Goal: Feedback & Contribution: Submit feedback/report problem

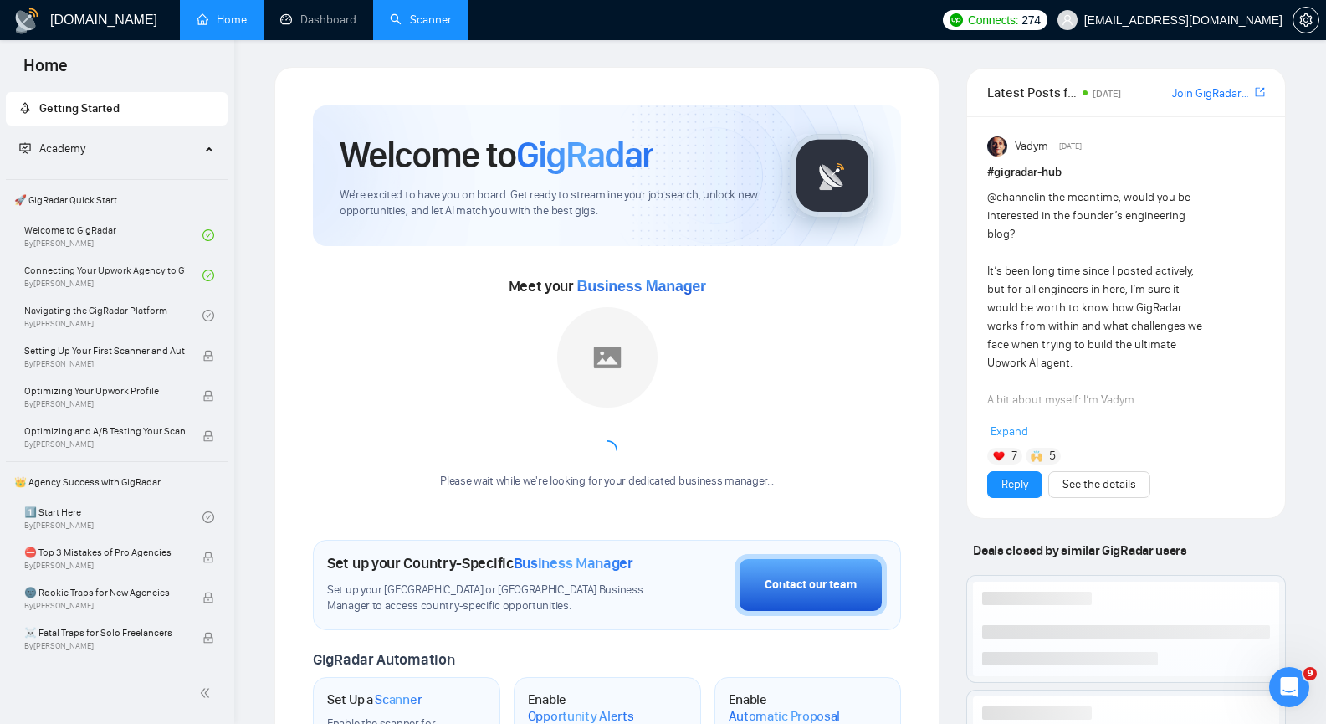
click at [410, 18] on link "Scanner" at bounding box center [421, 20] width 62 height 14
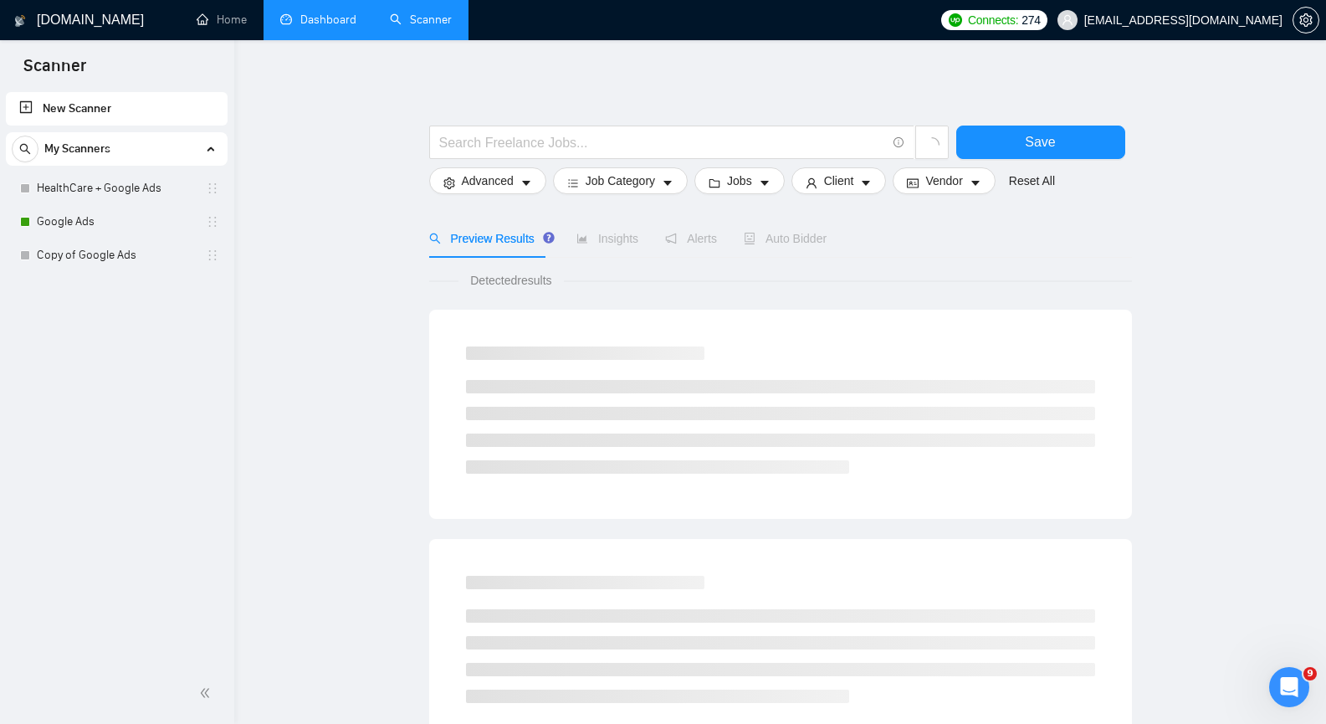
click at [340, 13] on link "Dashboard" at bounding box center [318, 20] width 76 height 14
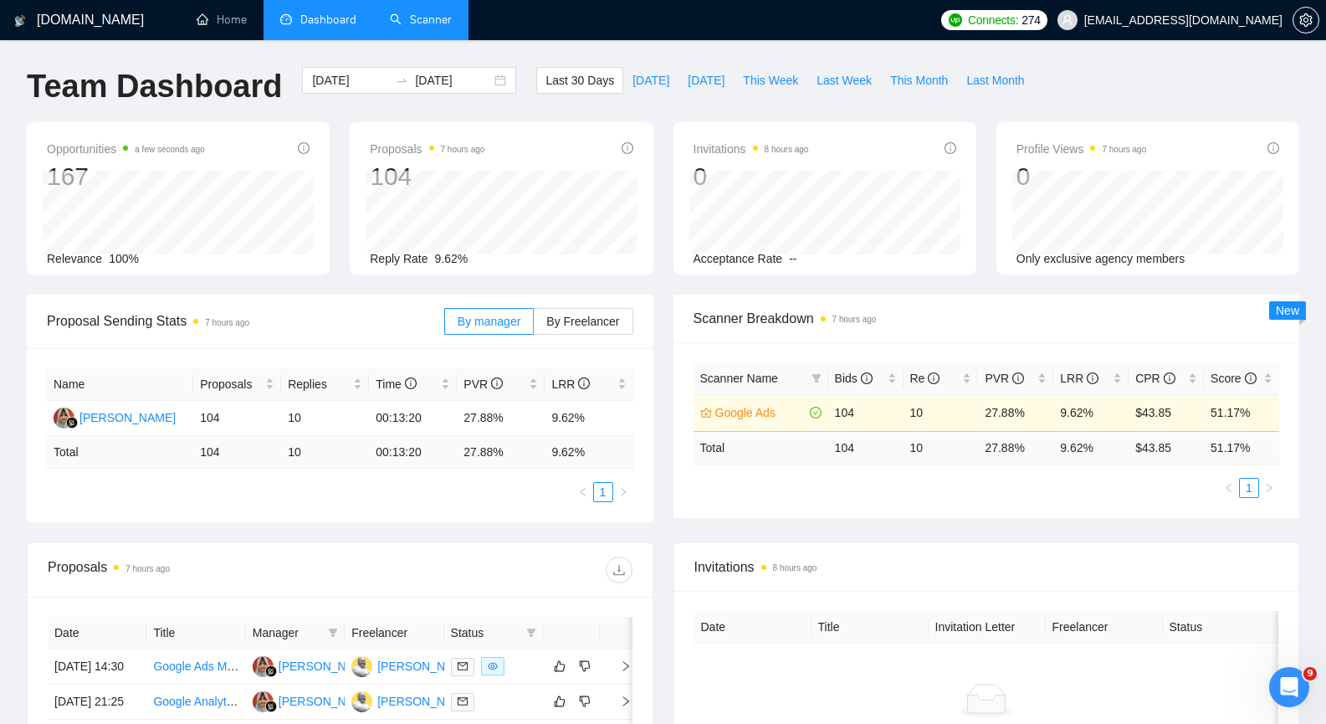
click at [413, 27] on link "Scanner" at bounding box center [421, 20] width 62 height 14
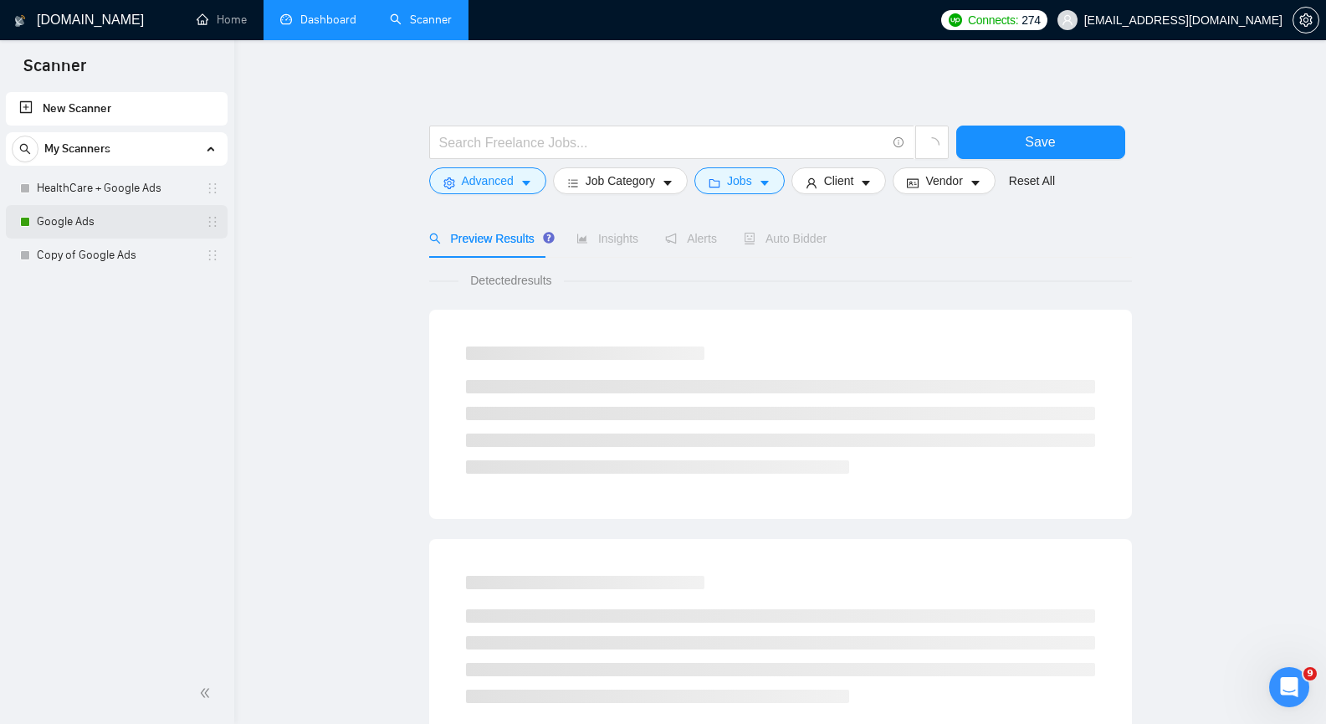
click at [130, 218] on link "Google Ads" at bounding box center [116, 221] width 159 height 33
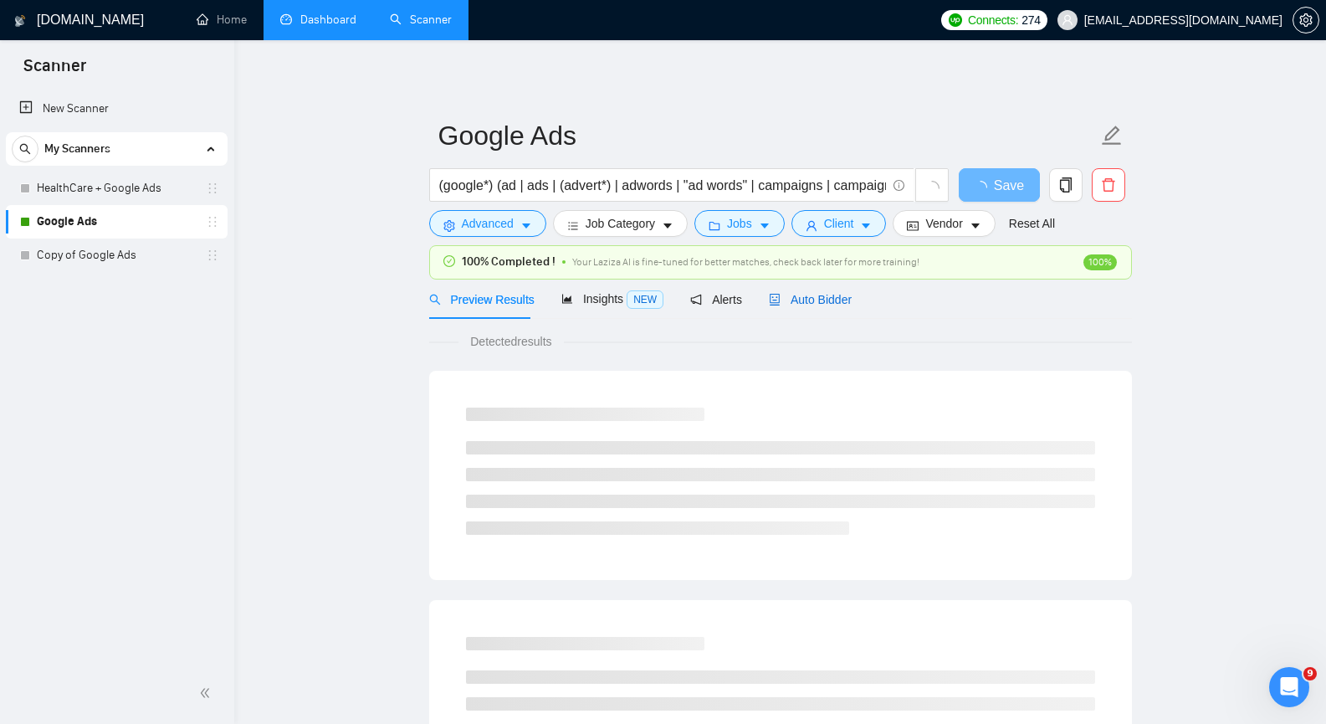
click at [823, 301] on span "Auto Bidder" at bounding box center [810, 299] width 83 height 13
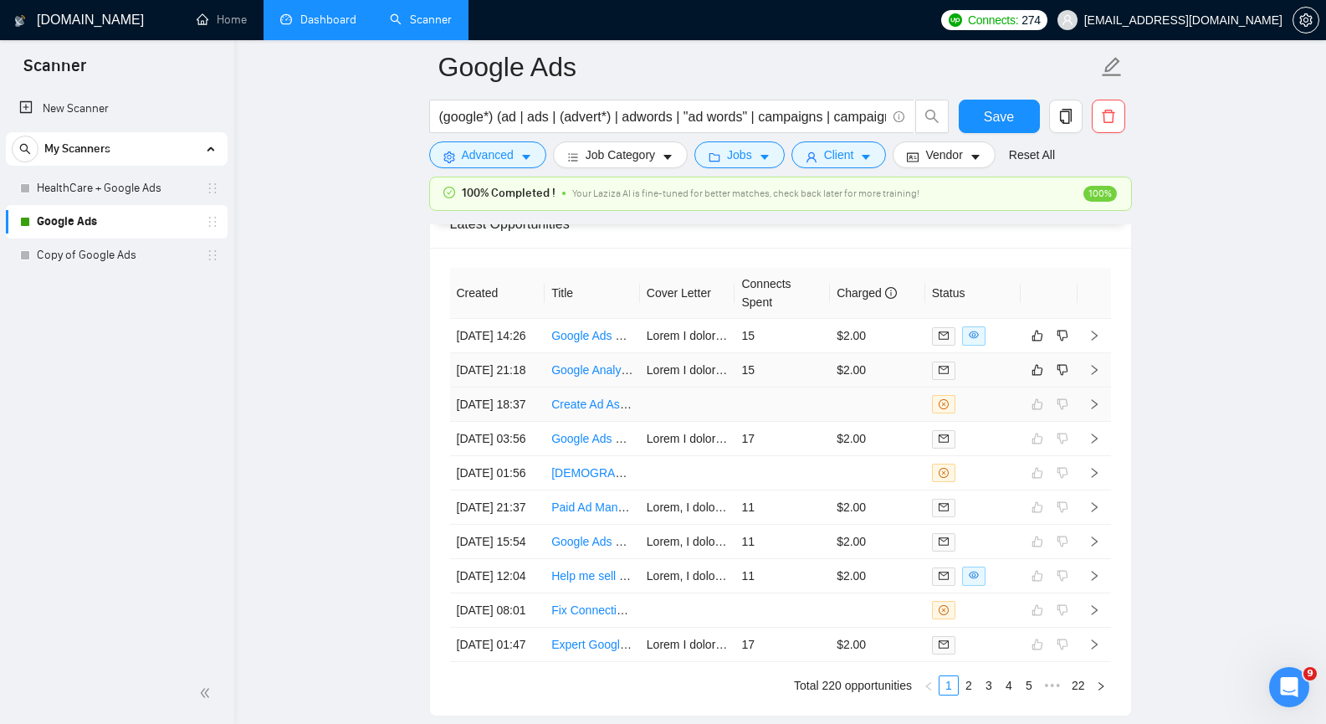
scroll to position [4268, 0]
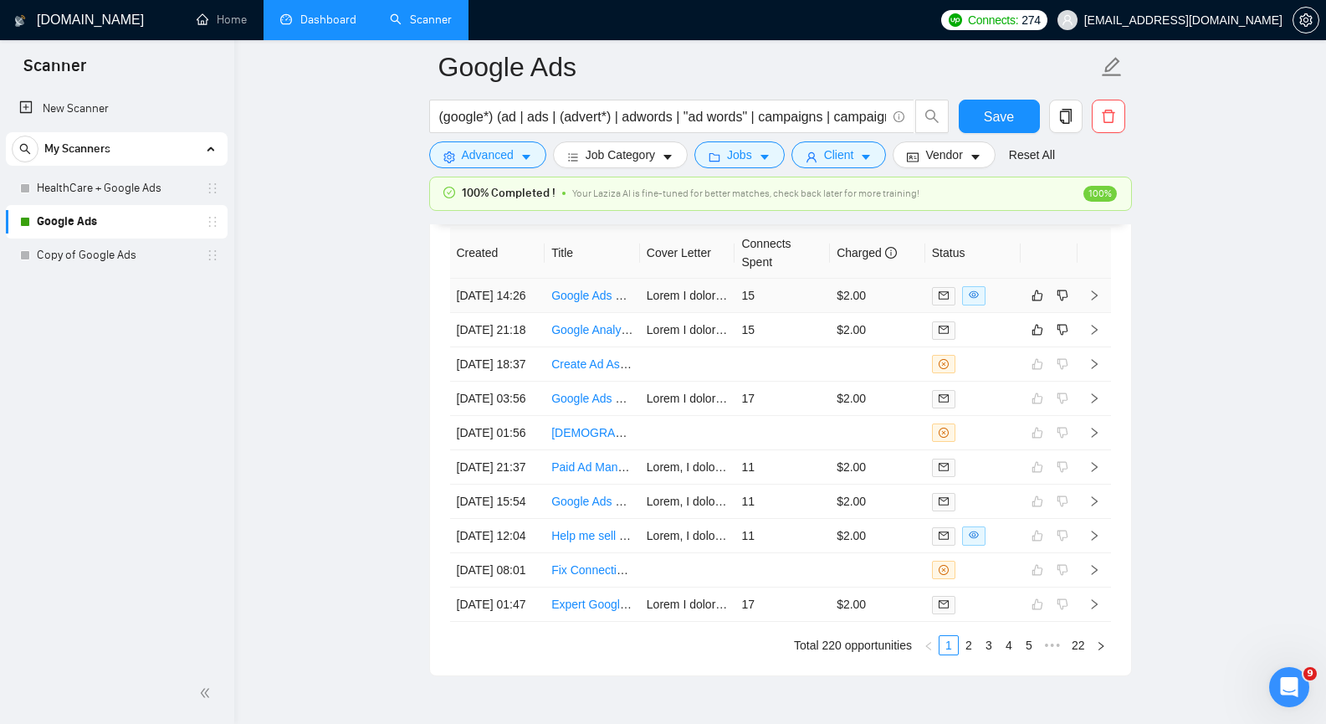
click at [1098, 301] on icon "right" at bounding box center [1095, 296] width 12 height 12
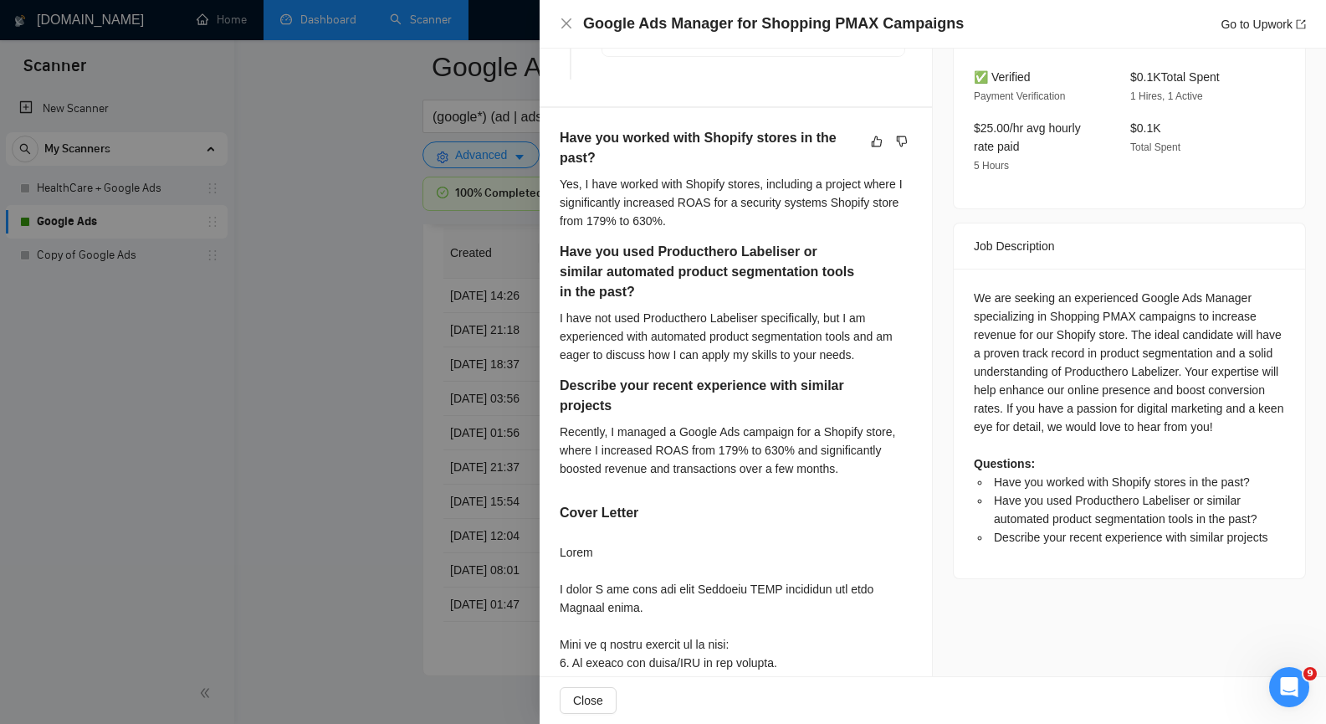
scroll to position [502, 0]
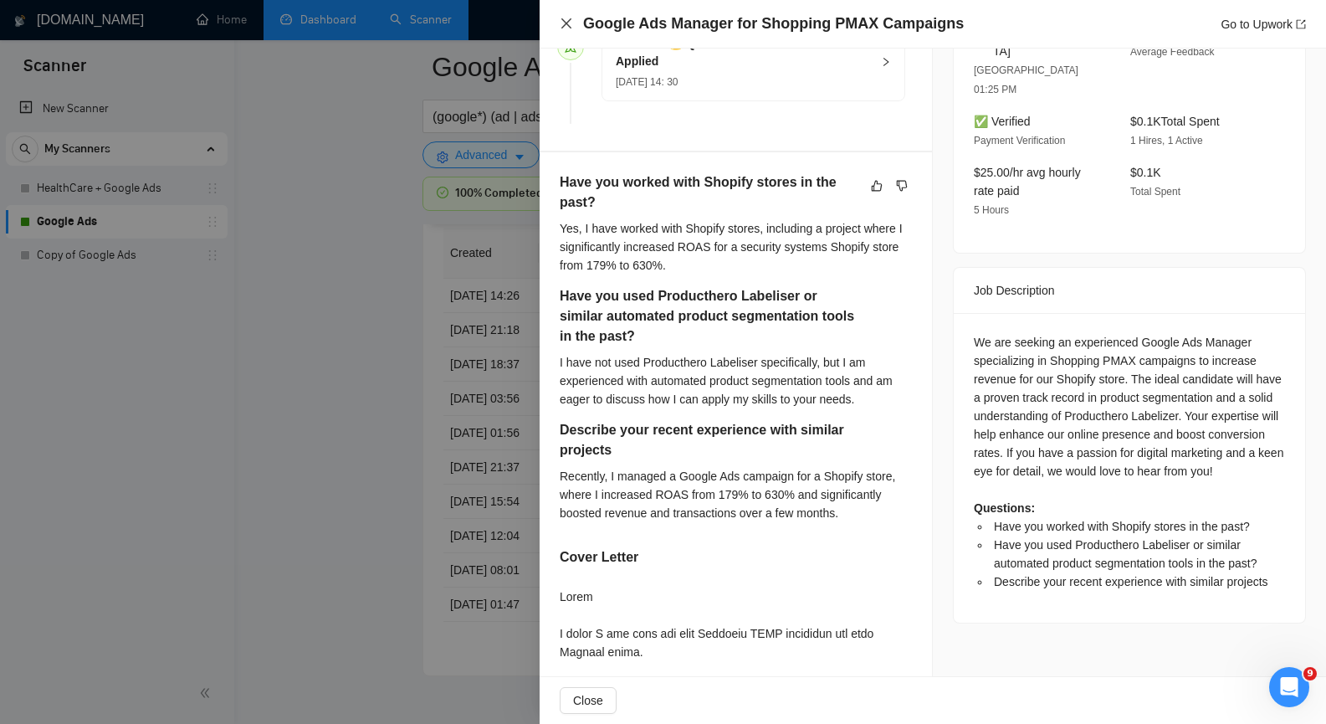
click at [565, 21] on icon "close" at bounding box center [566, 23] width 13 height 13
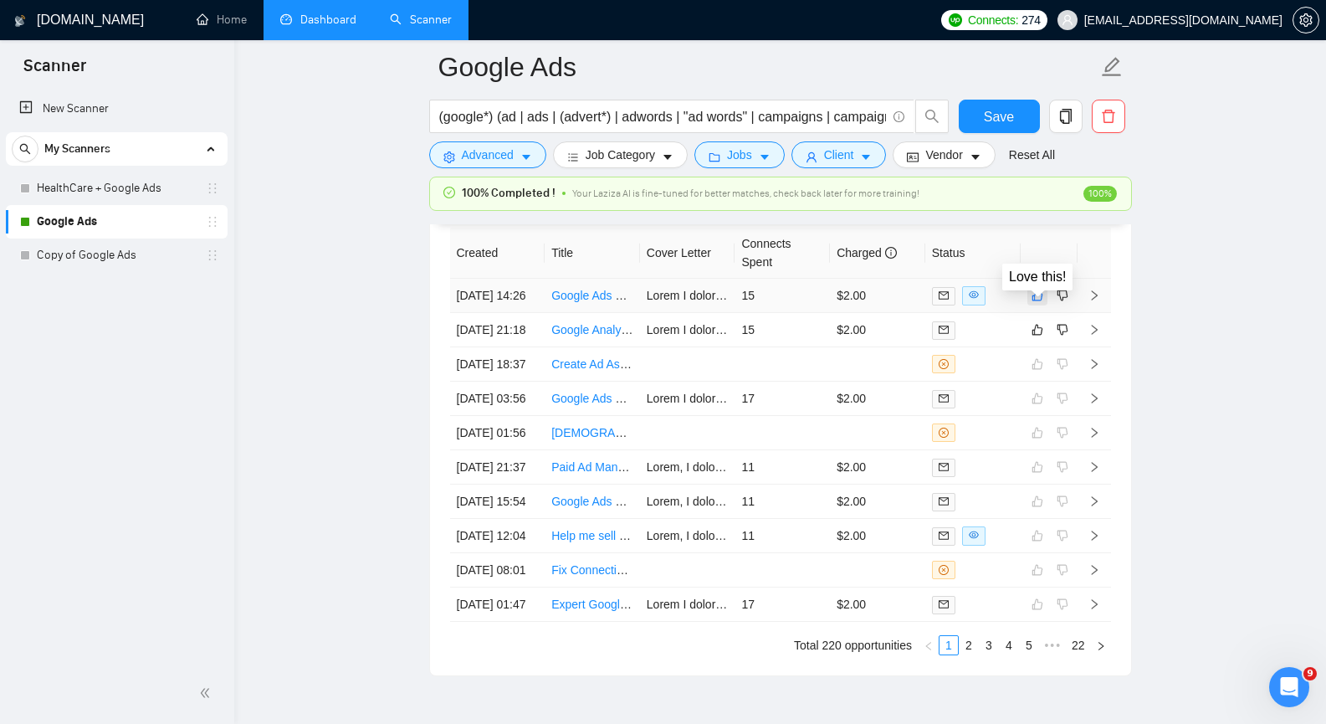
click at [1036, 302] on icon "like" at bounding box center [1038, 295] width 12 height 13
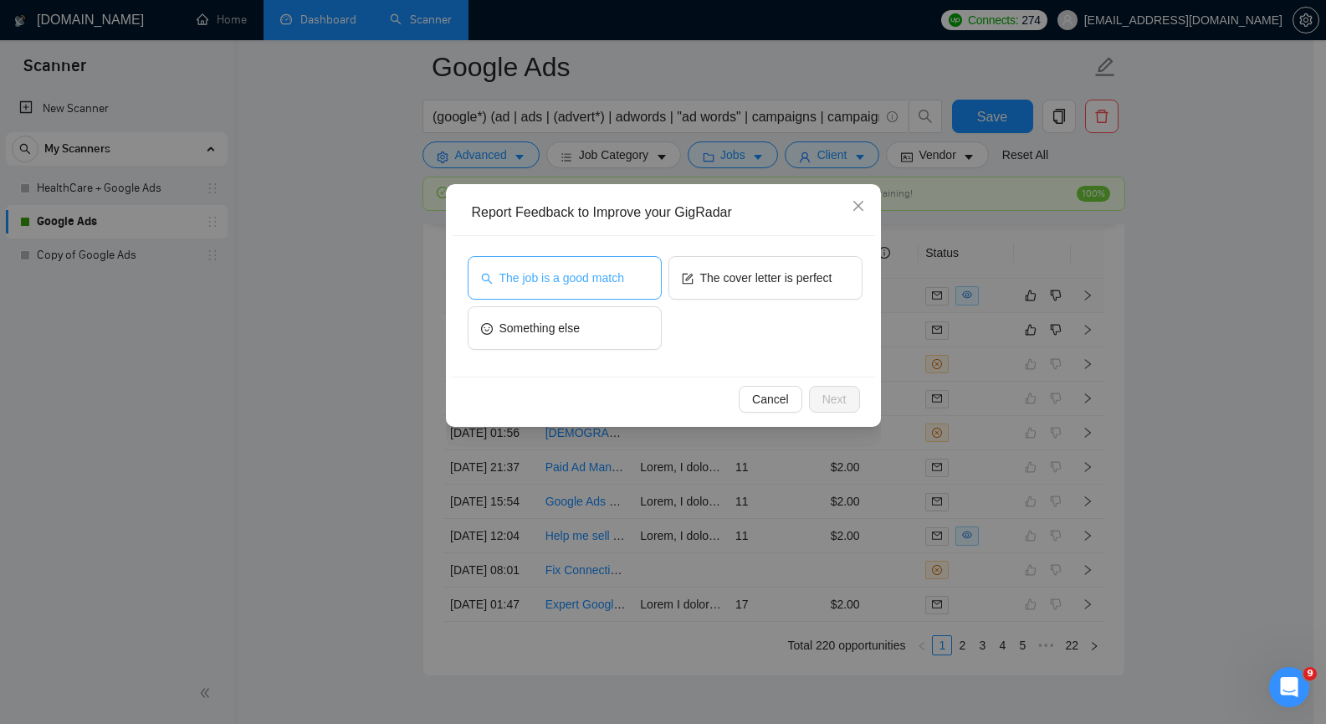
drag, startPoint x: 541, startPoint y: 272, endPoint x: 568, endPoint y: 269, distance: 27.7
click at [541, 271] on span "The job is a good match" at bounding box center [562, 278] width 125 height 18
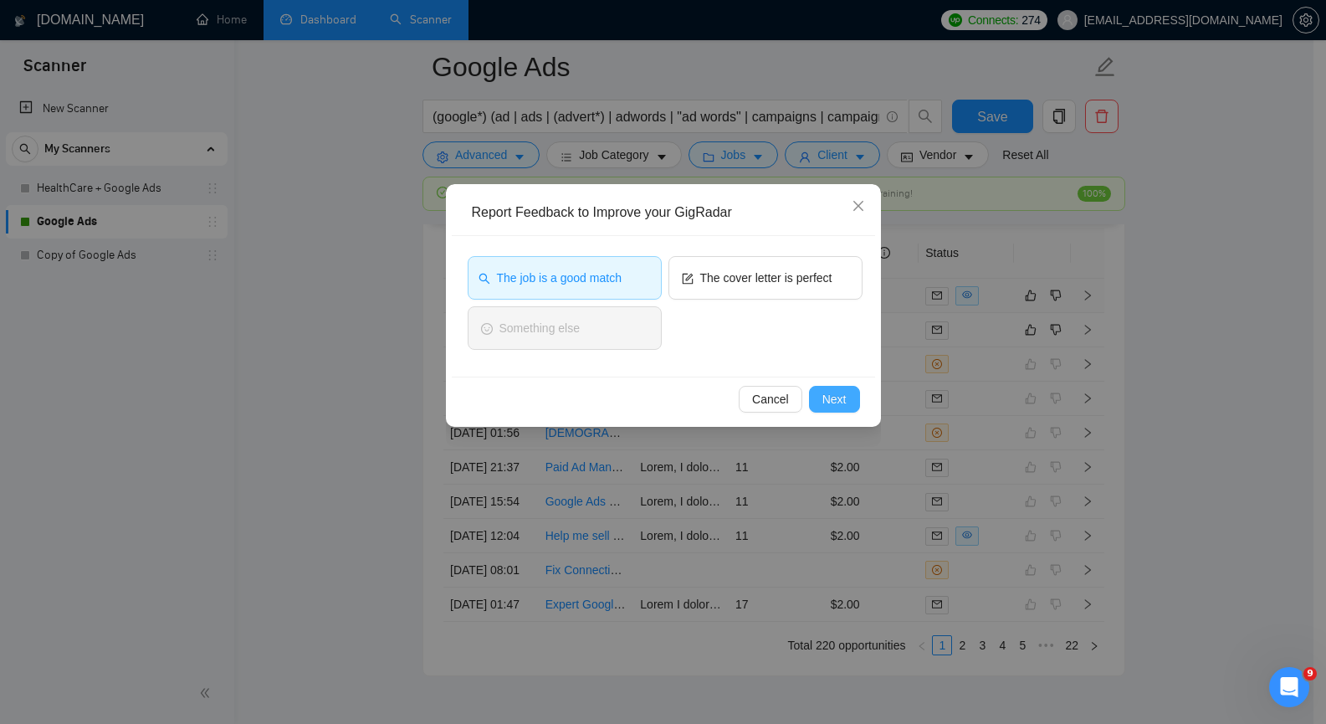
click at [827, 393] on span "Next" at bounding box center [835, 399] width 24 height 18
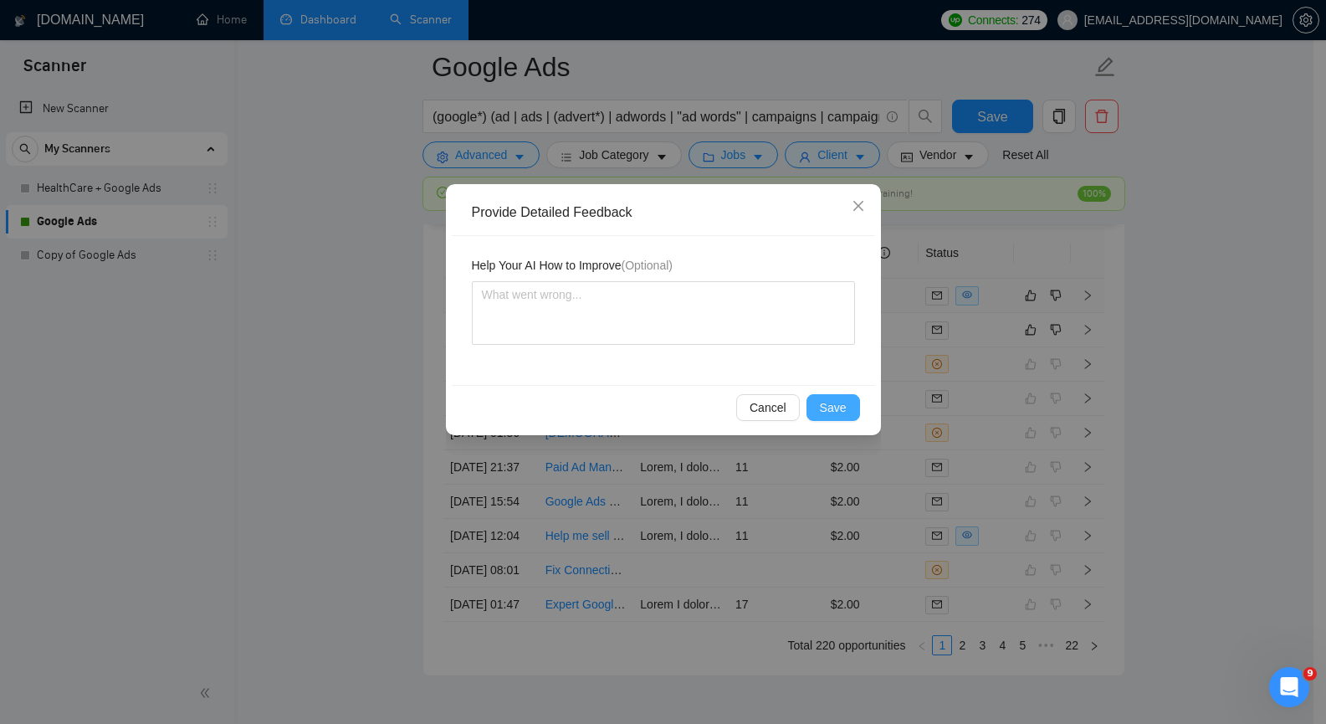
click at [829, 408] on span "Save" at bounding box center [833, 407] width 27 height 18
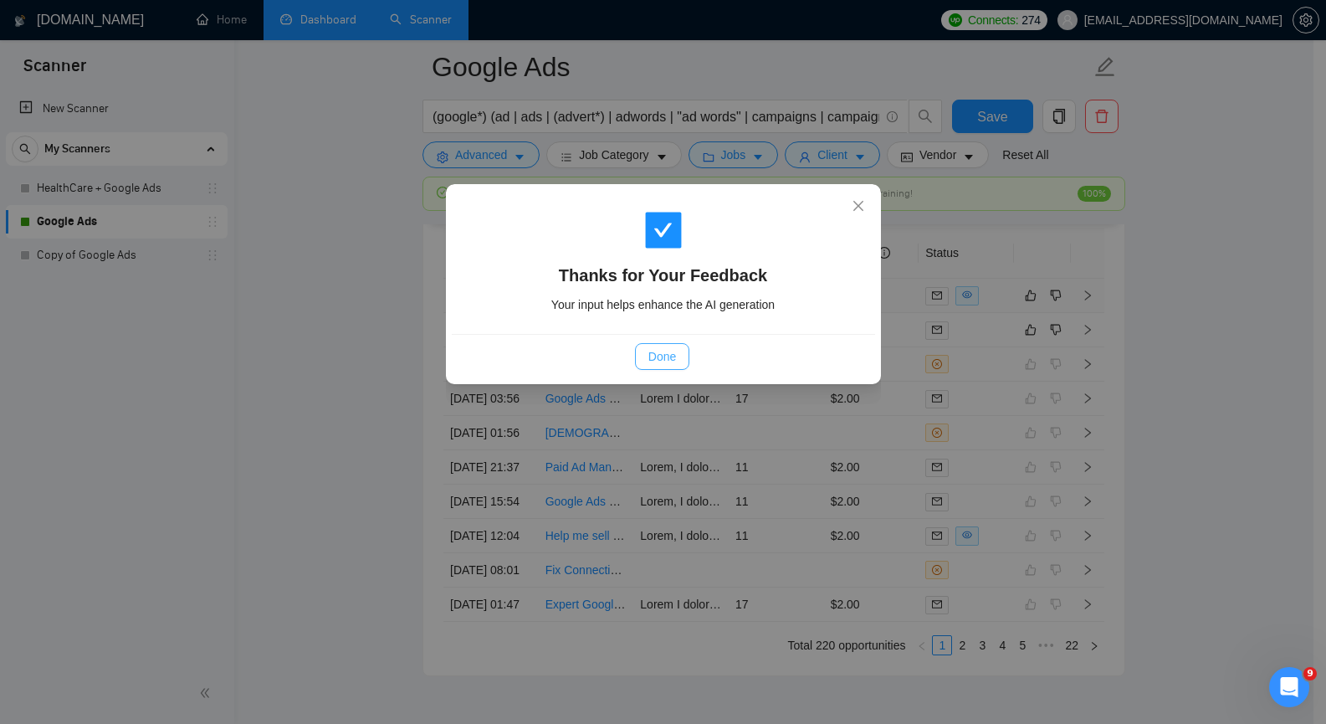
click at [658, 354] on span "Done" at bounding box center [663, 356] width 28 height 18
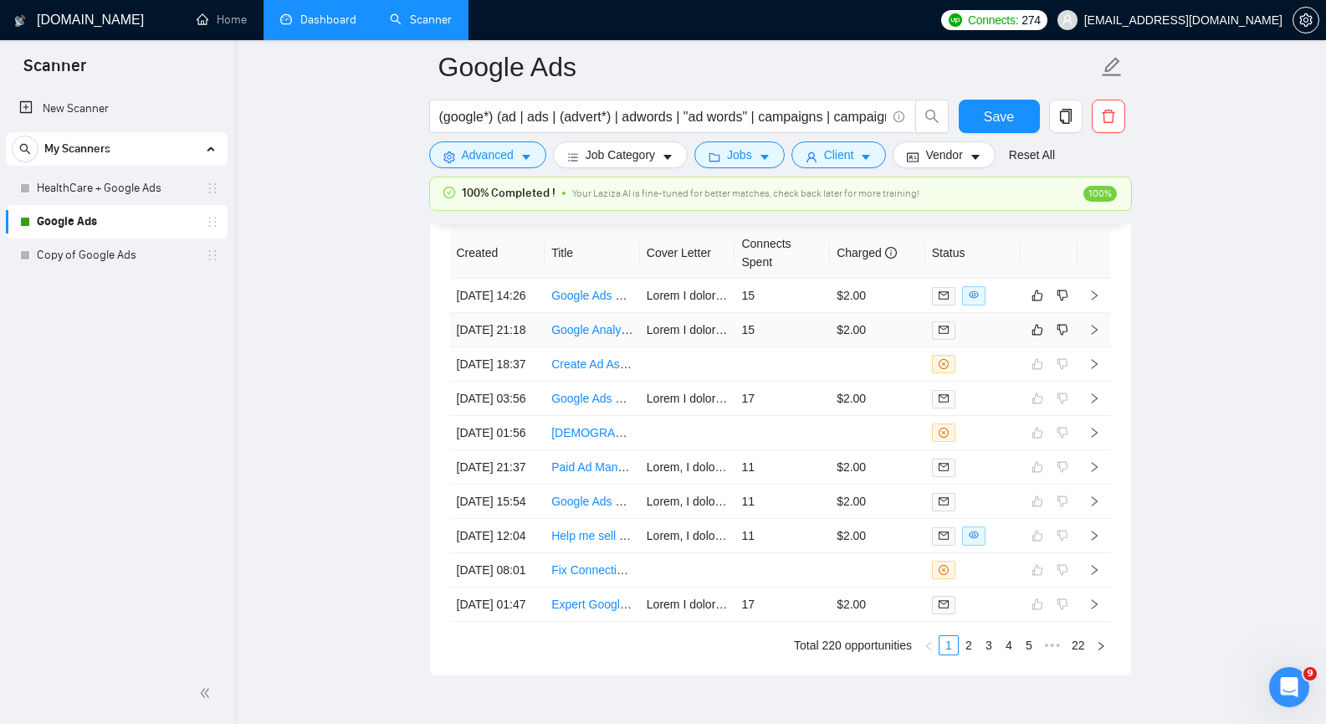
click at [1094, 336] on icon "right" at bounding box center [1095, 330] width 12 height 12
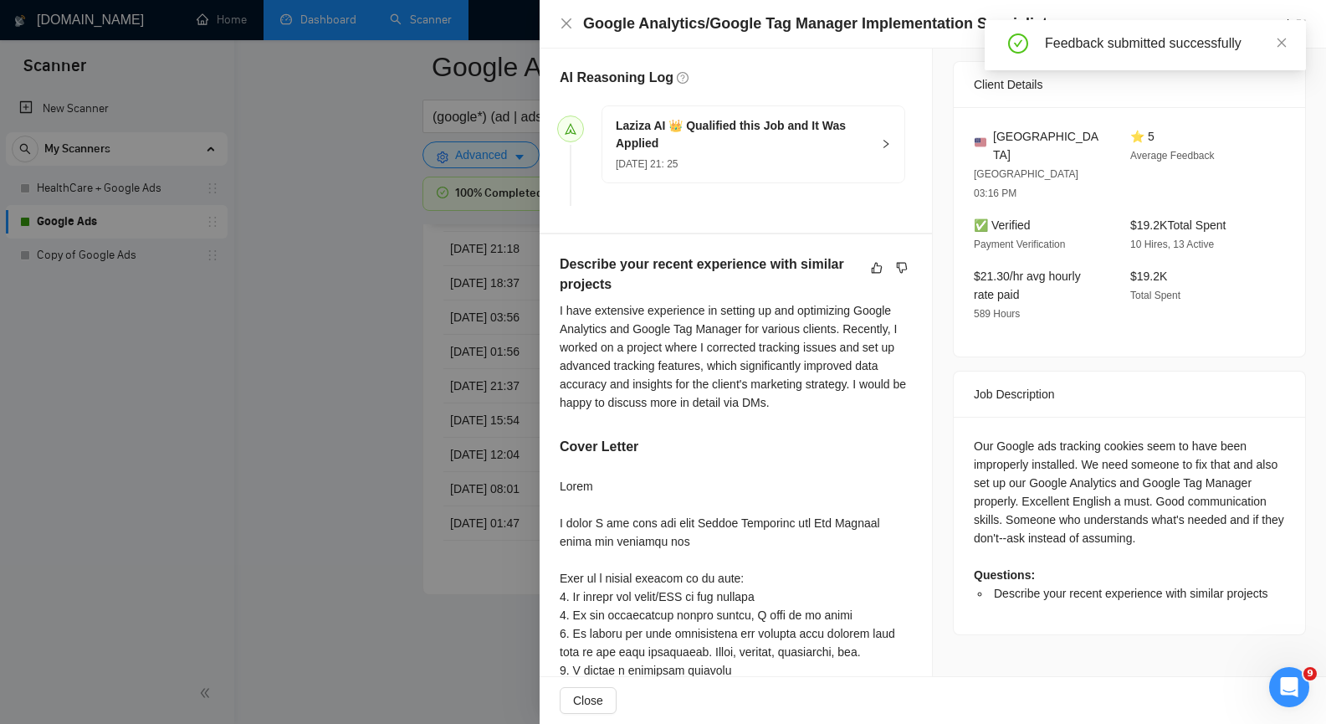
scroll to position [418, 0]
click at [1285, 42] on icon "close" at bounding box center [1282, 43] width 12 height 12
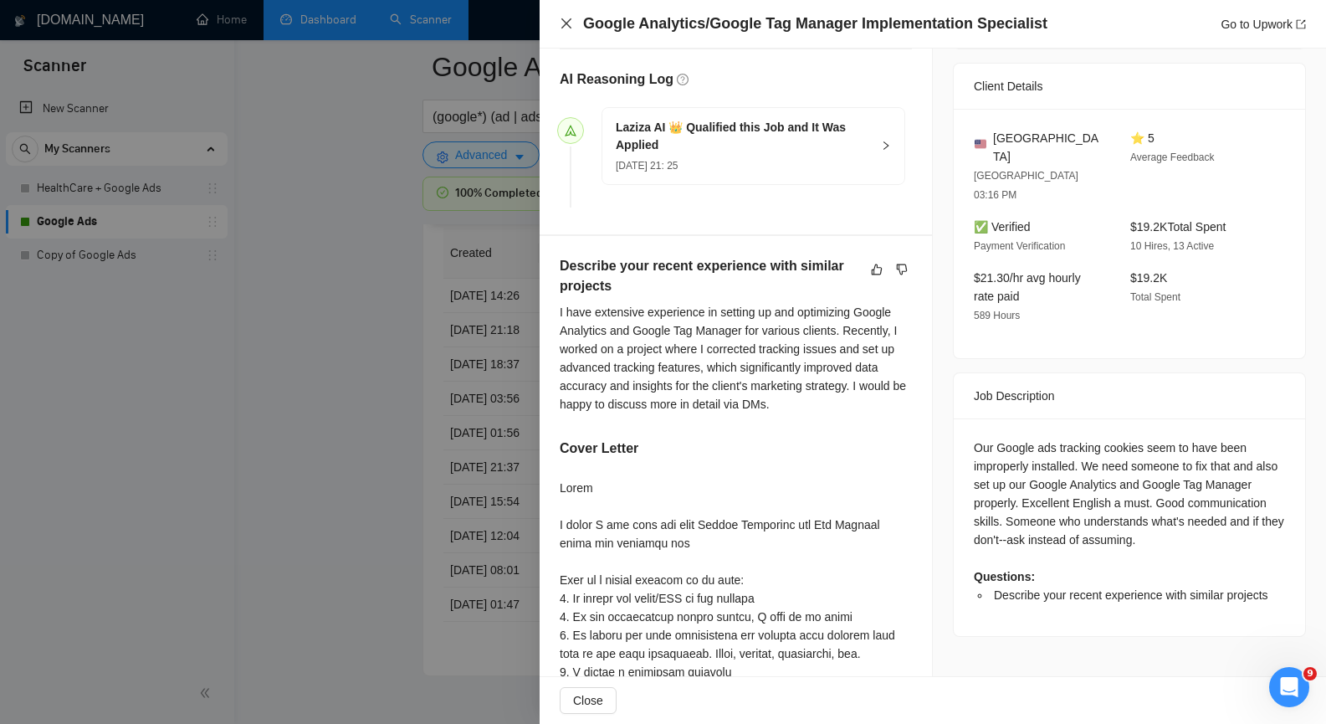
click at [563, 25] on icon "close" at bounding box center [566, 23] width 13 height 13
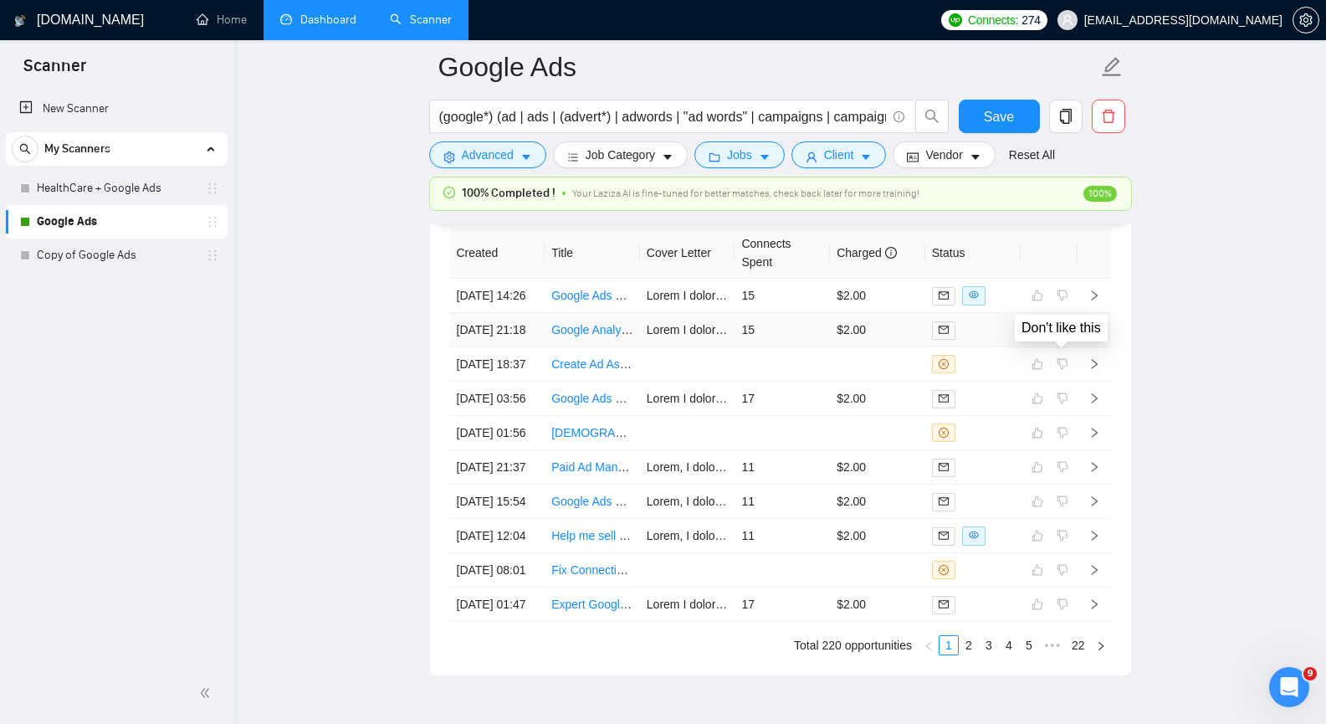
click at [1066, 336] on icon "dislike" at bounding box center [1062, 330] width 11 height 11
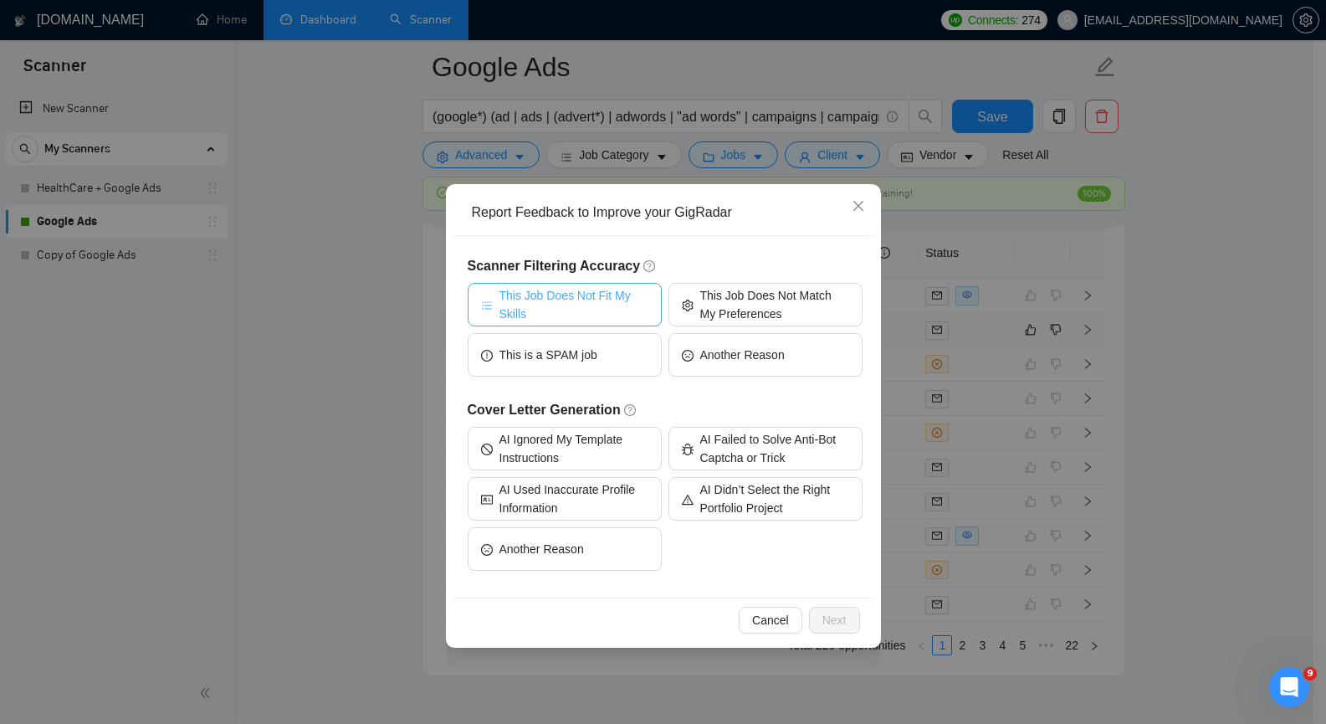
click at [597, 298] on span "This Job Does Not Fit My Skills" at bounding box center [574, 304] width 149 height 37
click at [826, 612] on span "Next" at bounding box center [835, 620] width 24 height 18
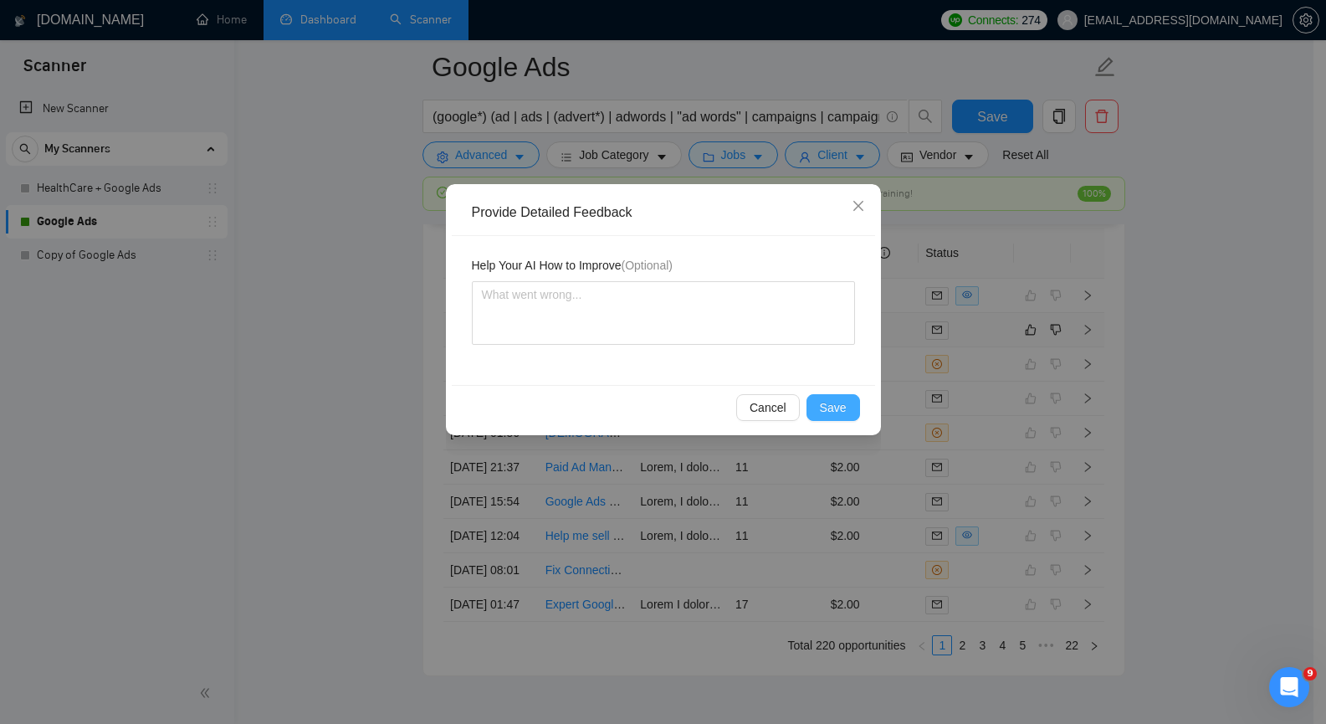
click at [835, 411] on span "Save" at bounding box center [833, 407] width 27 height 18
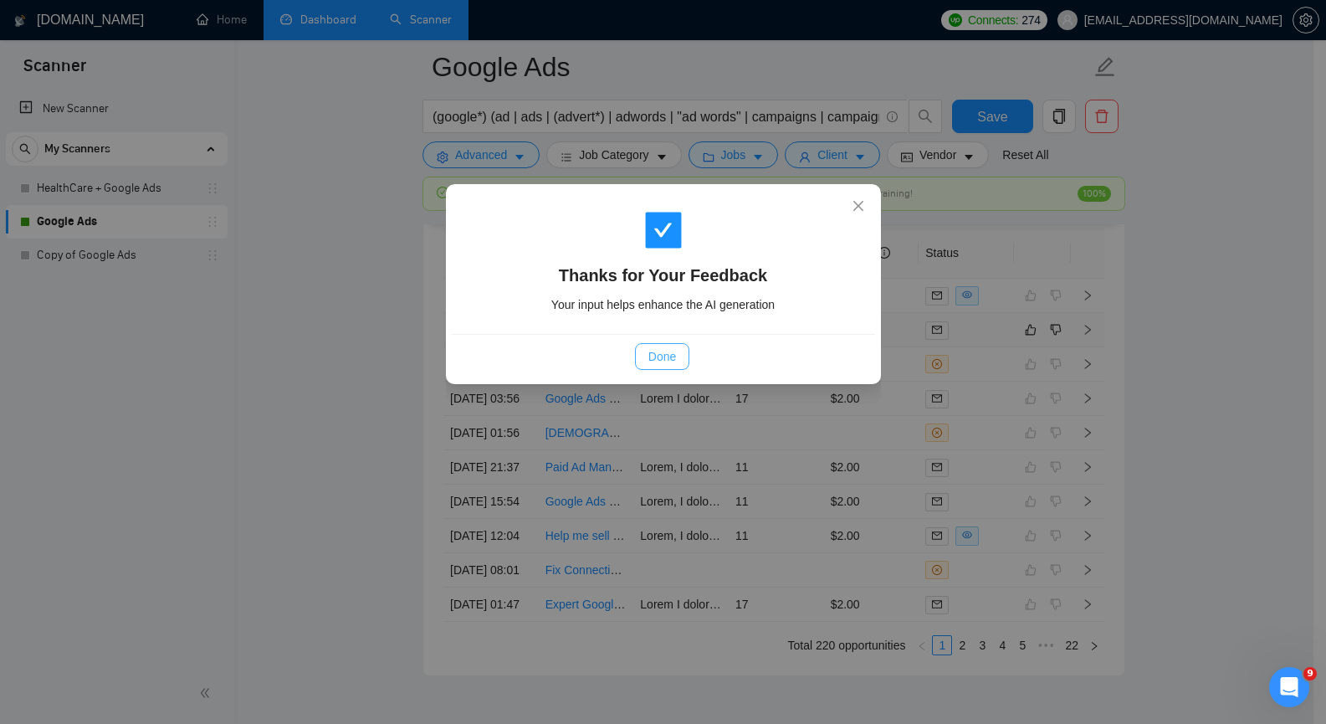
click at [669, 359] on span "Done" at bounding box center [663, 356] width 28 height 18
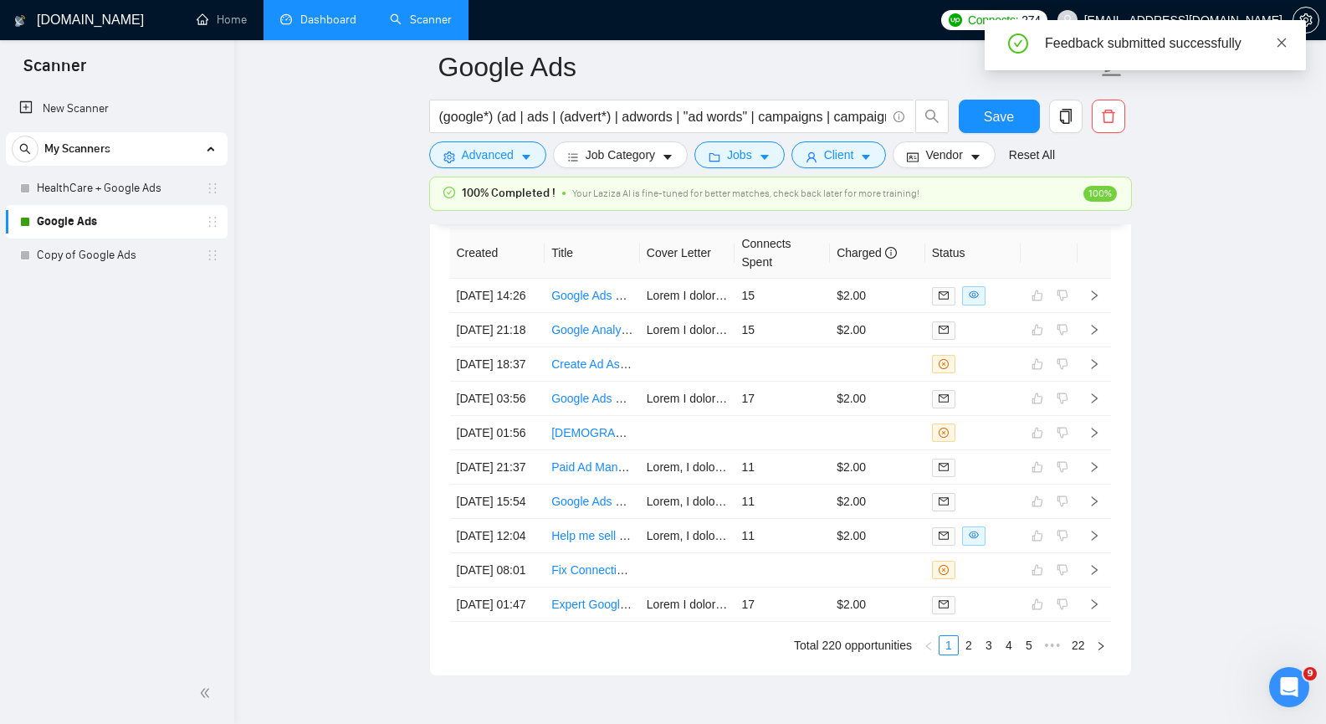
click at [1283, 43] on icon "close" at bounding box center [1282, 42] width 9 height 9
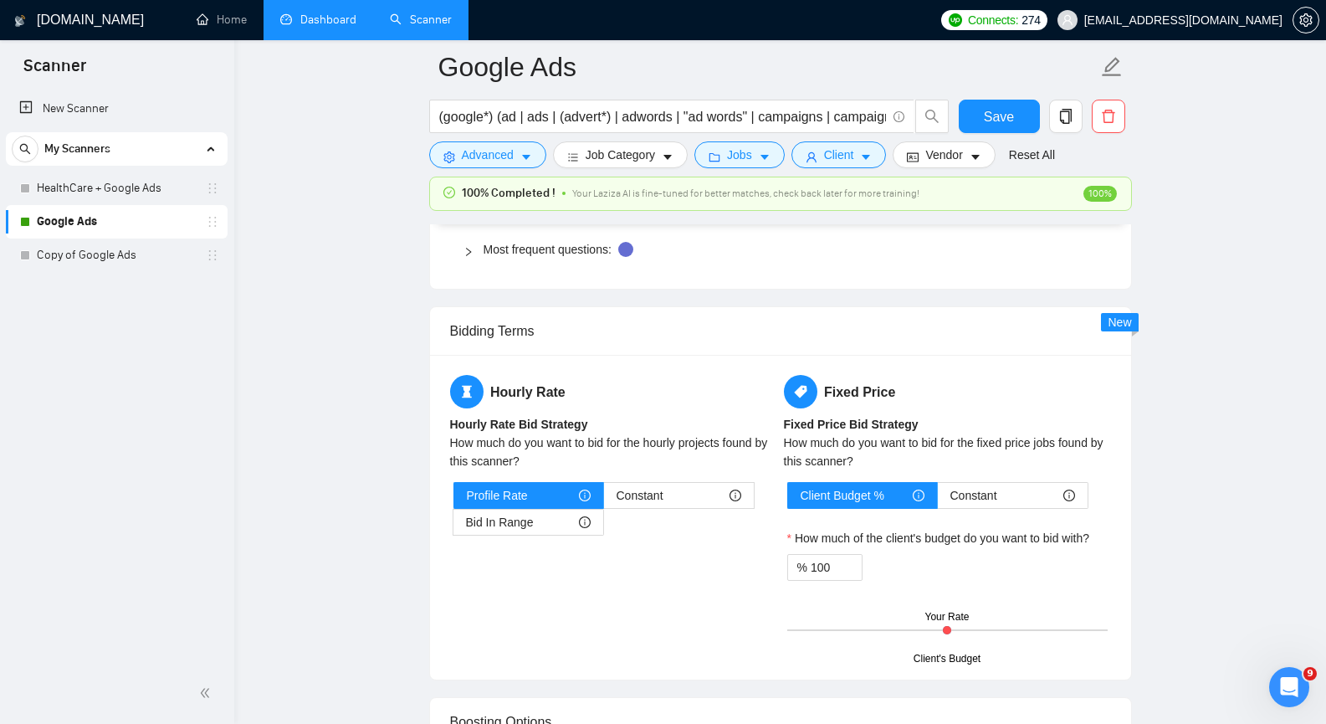
scroll to position [2594, 0]
